Goal: Navigation & Orientation: Understand site structure

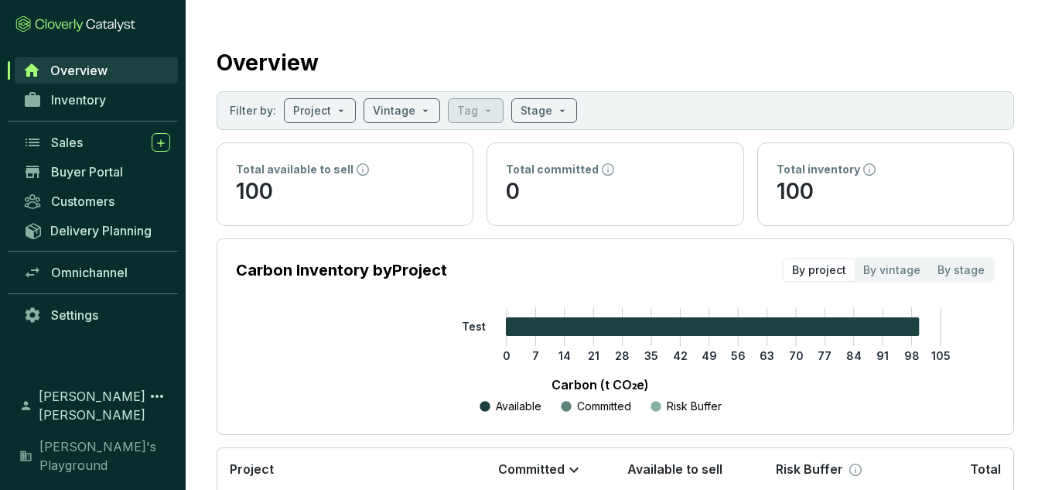
click at [496, 200] on div "Total committed 0" at bounding box center [614, 184] width 255 height 82
click at [125, 104] on link "Inventory" at bounding box center [96, 100] width 162 height 26
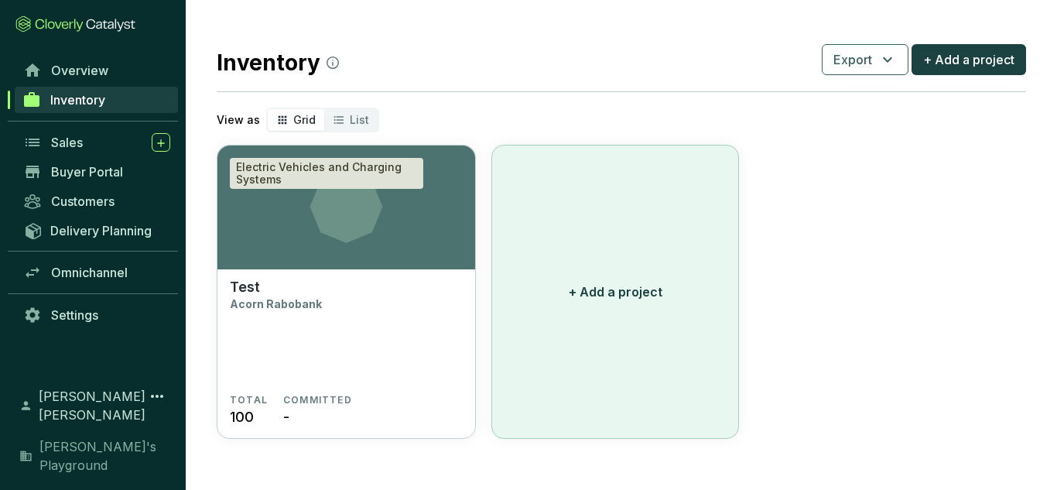
click at [678, 273] on button "+ Add a project" at bounding box center [615, 292] width 248 height 294
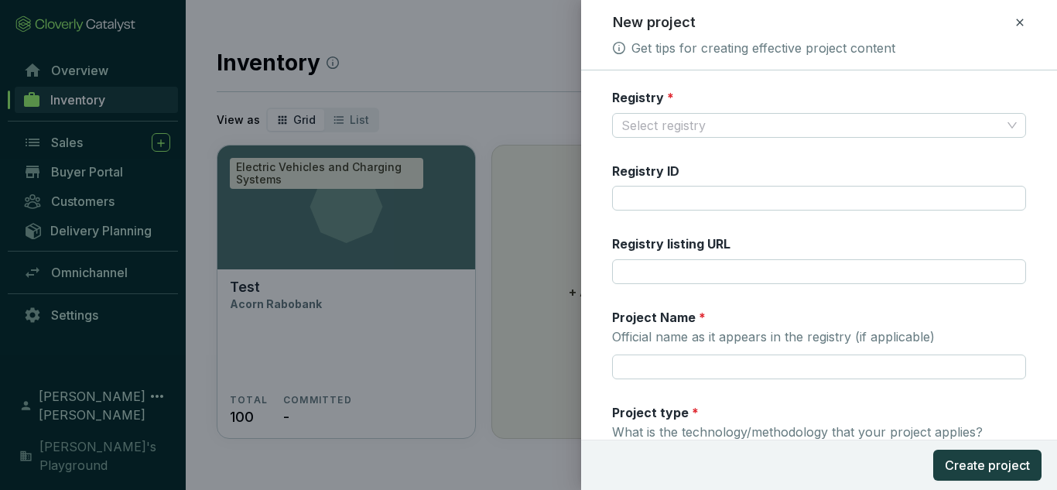
click at [1019, 22] on icon at bounding box center [1019, 22] width 7 height 7
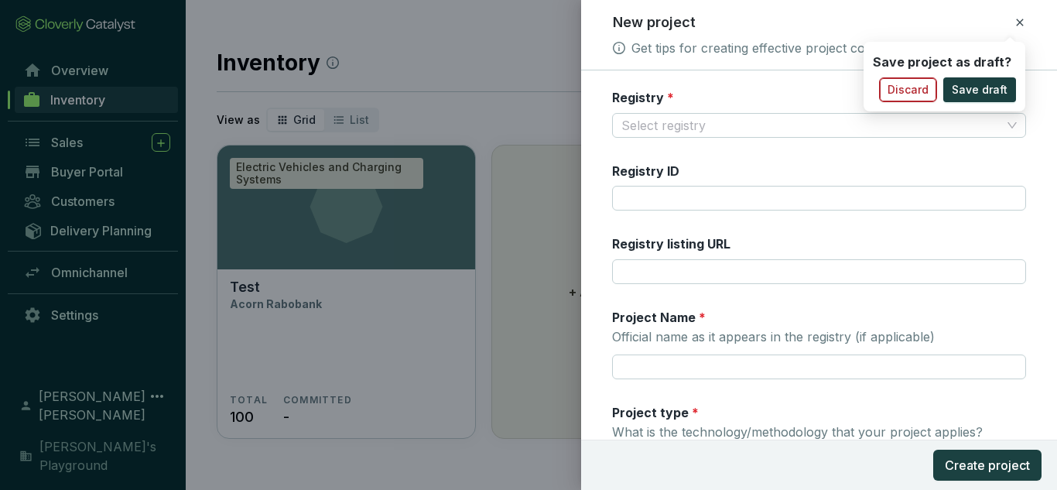
click at [924, 83] on span "Discard" at bounding box center [907, 89] width 41 height 15
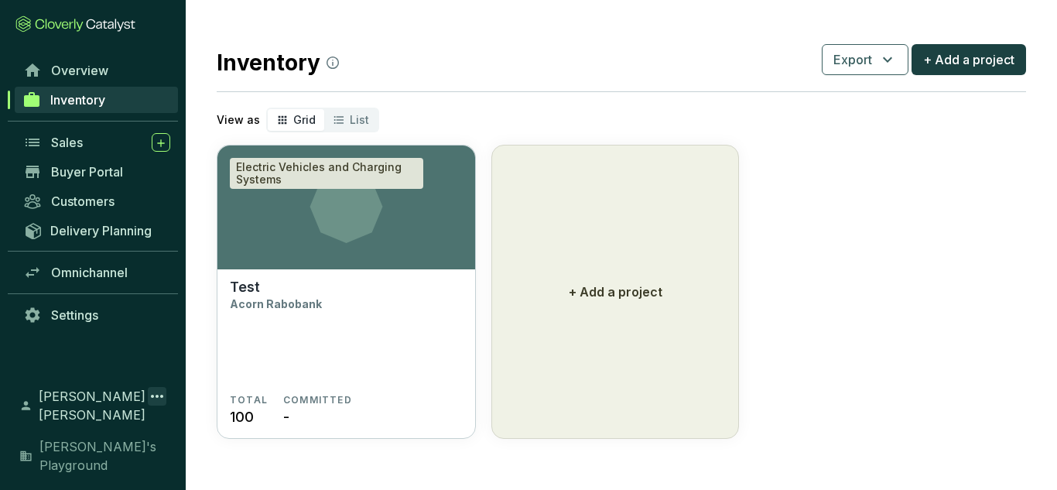
click at [156, 405] on icon at bounding box center [157, 396] width 19 height 19
click at [381, 458] on section "Inventory Export + Add a project View as Grid List Electric Vehicles and Chargi…" at bounding box center [621, 239] width 871 height 479
click at [84, 323] on link "Settings" at bounding box center [96, 315] width 162 height 26
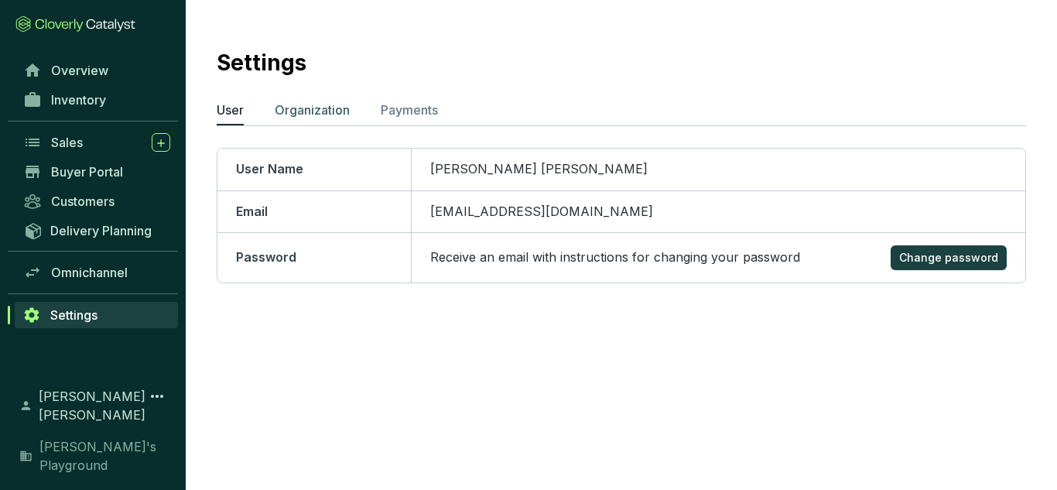
click at [325, 118] on li "Organization" at bounding box center [312, 113] width 75 height 25
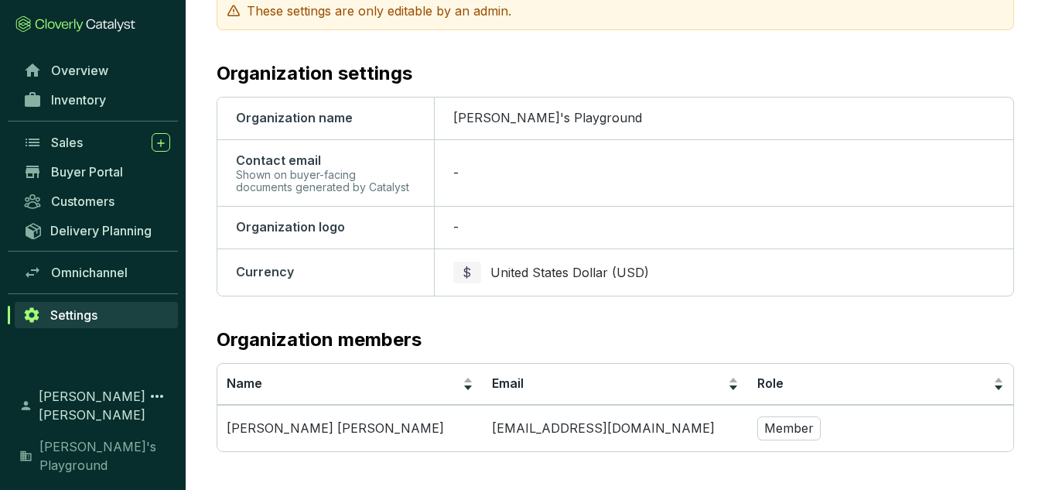
scroll to position [159, 0]
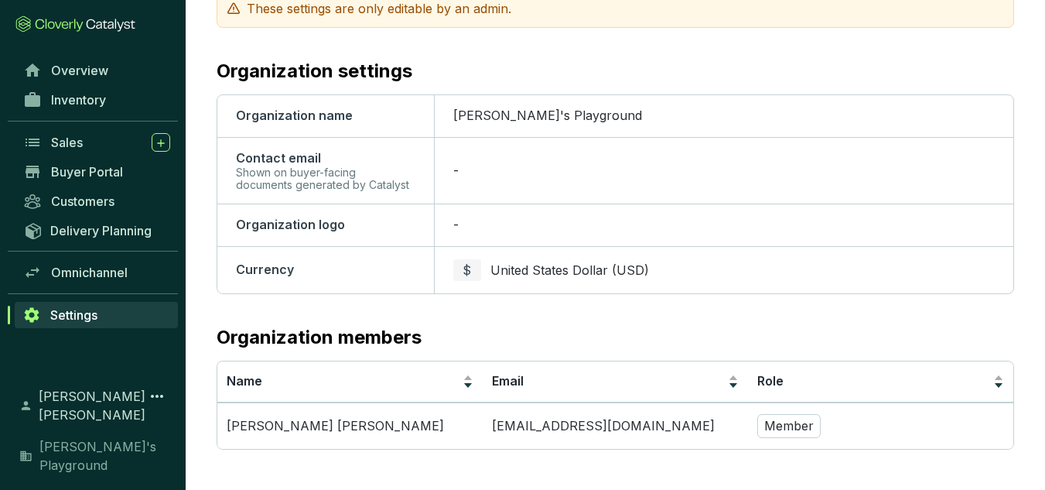
click at [456, 179] on td "-" at bounding box center [723, 170] width 579 height 67
click at [110, 271] on span "Omnichannel" at bounding box center [89, 272] width 77 height 15
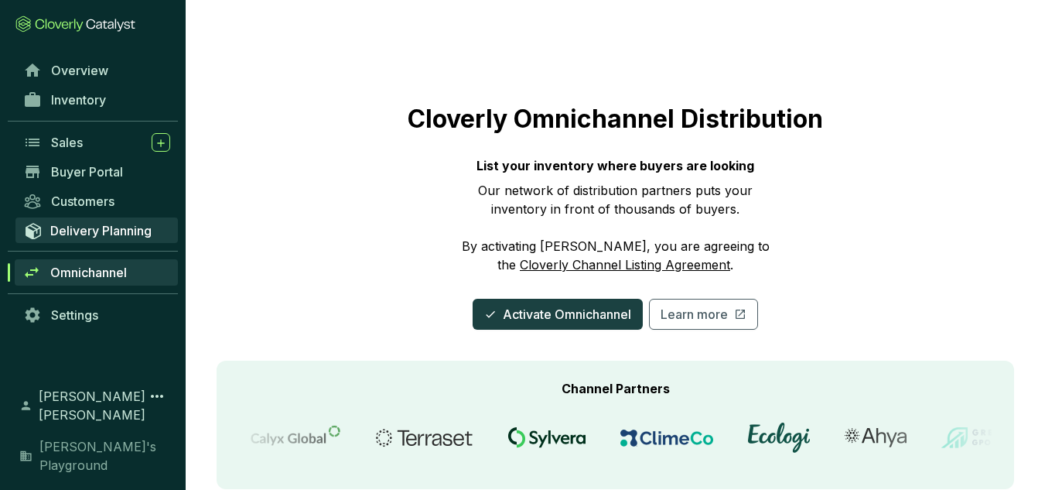
click at [100, 231] on span "Delivery Planning" at bounding box center [100, 230] width 101 height 15
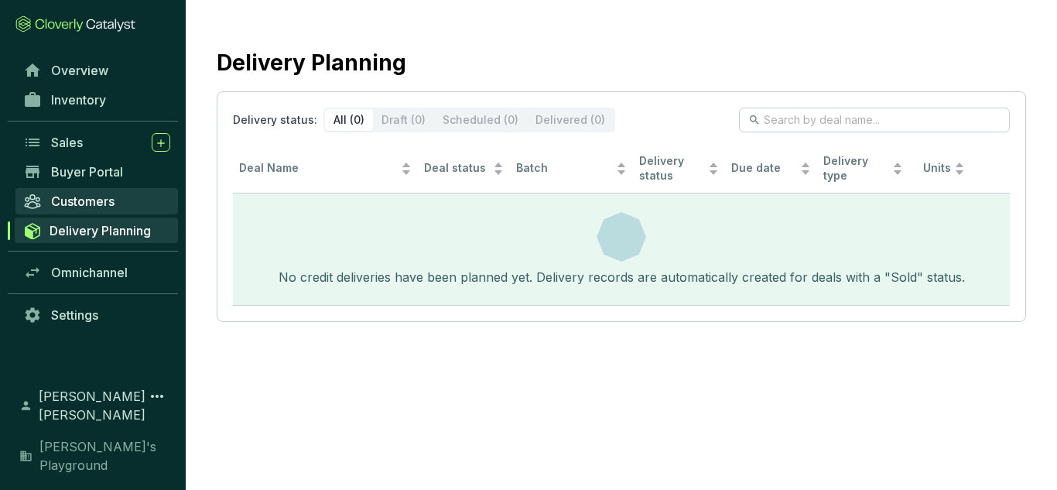
click at [104, 191] on link "Customers" at bounding box center [96, 201] width 162 height 26
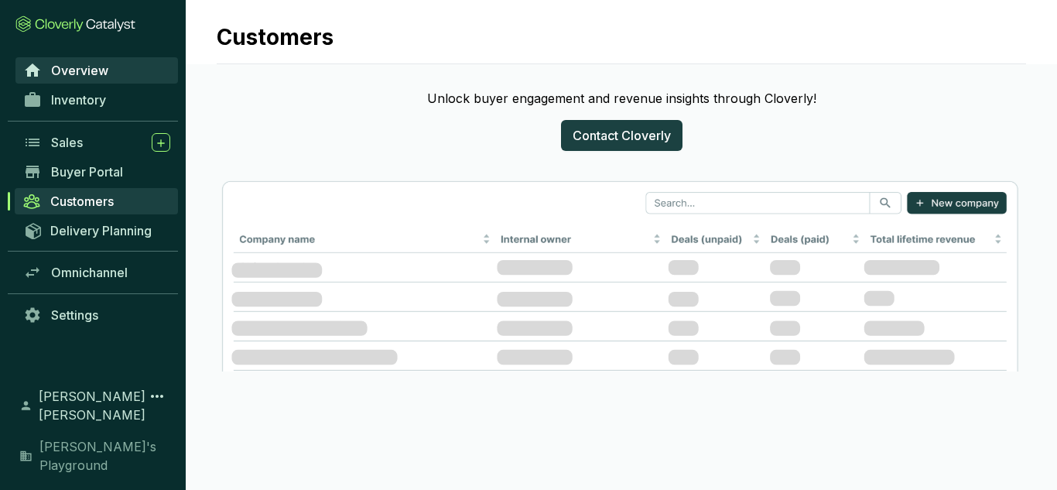
click at [91, 72] on span "Overview" at bounding box center [79, 70] width 57 height 15
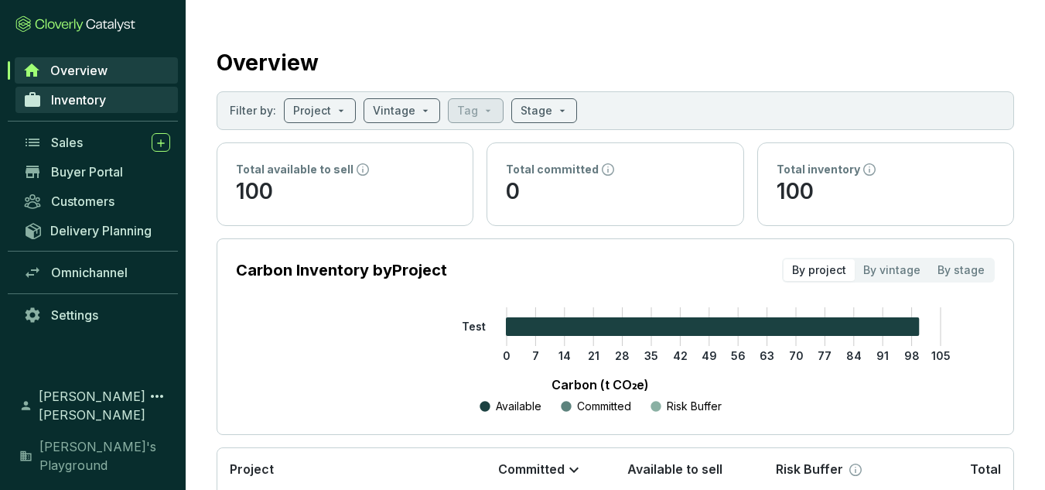
click at [102, 91] on link "Inventory" at bounding box center [96, 100] width 162 height 26
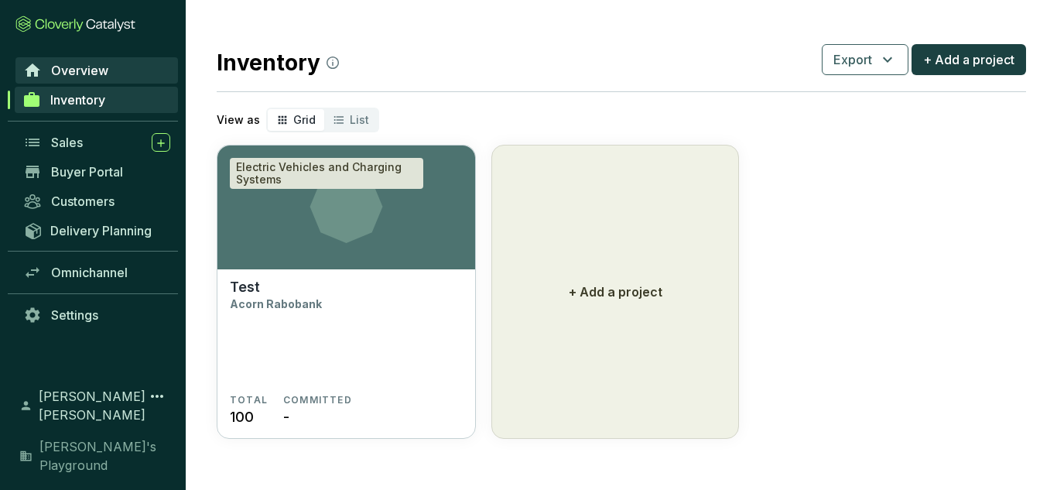
click at [102, 69] on span "Overview" at bounding box center [79, 70] width 57 height 15
